Goal: Transaction & Acquisition: Subscribe to service/newsletter

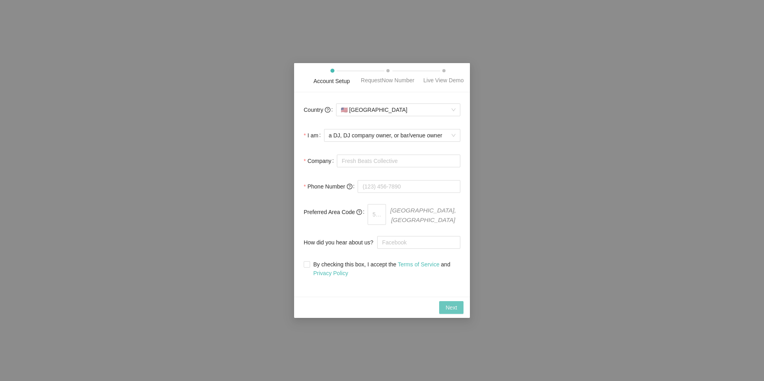
click at [457, 308] on button "Next" at bounding box center [451, 307] width 24 height 13
click at [457, 306] on span "Next" at bounding box center [452, 307] width 12 height 9
click at [491, 208] on div "Account Setup RequestNow Number Live View Demo Country 🇺🇸 [GEOGRAPHIC_DATA] I a…" at bounding box center [382, 190] width 764 height 381
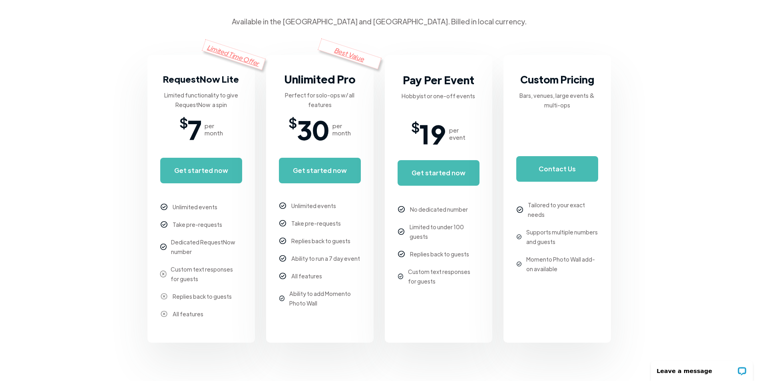
scroll to position [120, 0]
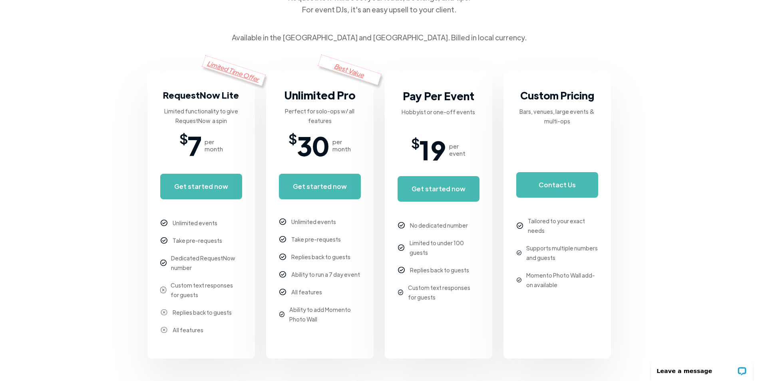
click at [554, 101] on strong "Custom Pricing" at bounding box center [557, 95] width 74 height 13
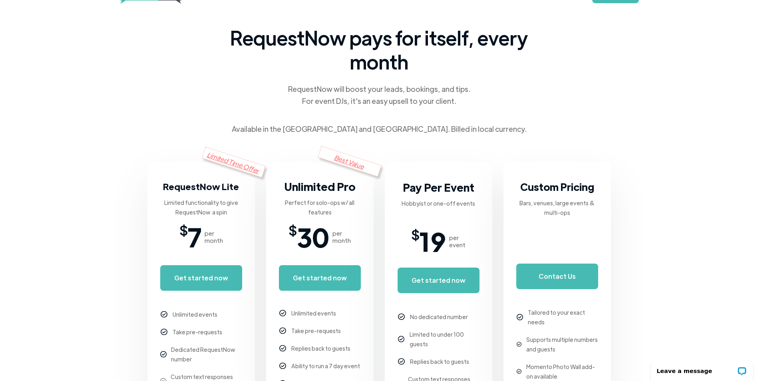
scroll to position [0, 0]
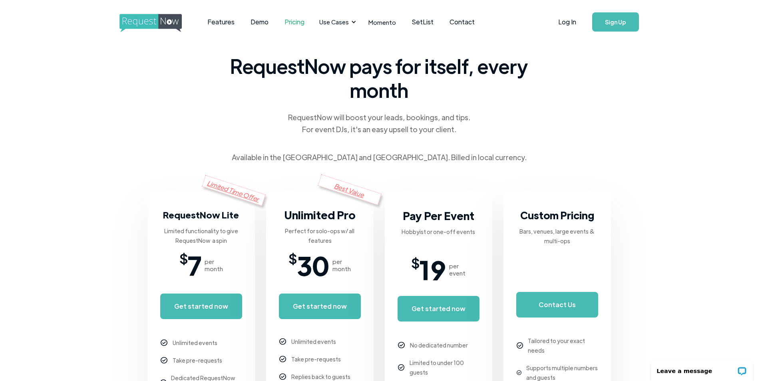
drag, startPoint x: 548, startPoint y: 108, endPoint x: 495, endPoint y: 25, distance: 98.5
drag, startPoint x: 569, startPoint y: 98, endPoint x: 504, endPoint y: 14, distance: 105.9
